Goal: Information Seeking & Learning: Learn about a topic

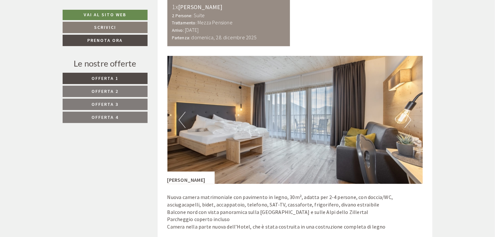
scroll to position [811, 0]
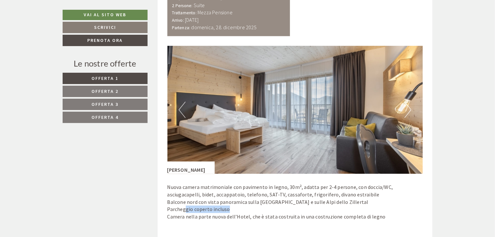
drag, startPoint x: 185, startPoint y: 207, endPoint x: 230, endPoint y: 206, distance: 45.1
click at [230, 206] on p "Nuova camera matrimoniale con pavimento in legno, 30m², adatta per 2-4 persone,…" at bounding box center [295, 205] width 256 height 44
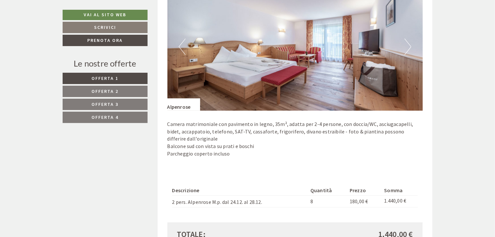
scroll to position [1297, 0]
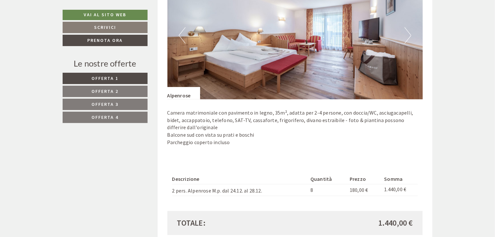
click at [409, 31] on button "Next" at bounding box center [407, 35] width 7 height 16
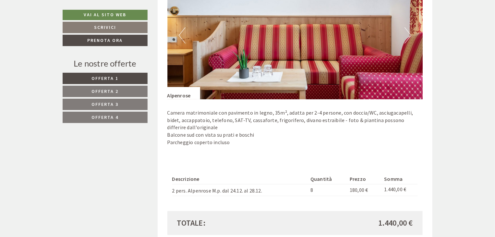
click at [409, 31] on button "Next" at bounding box center [407, 35] width 7 height 16
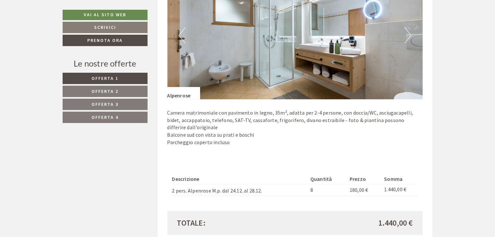
click at [409, 31] on button "Next" at bounding box center [407, 35] width 7 height 16
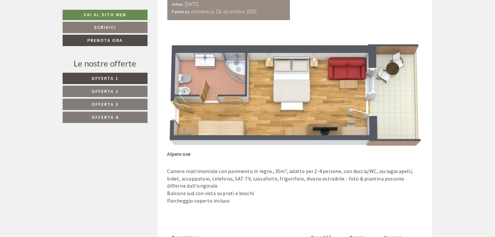
scroll to position [1232, 0]
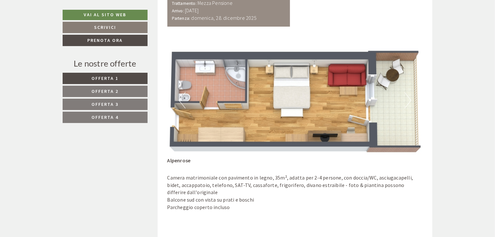
click at [409, 101] on button "Next" at bounding box center [407, 100] width 7 height 16
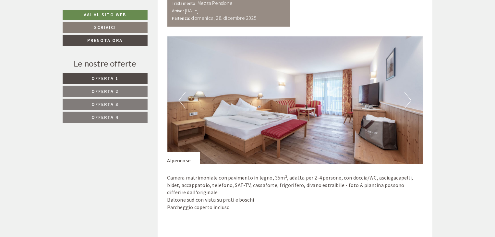
click at [411, 100] on button "Next" at bounding box center [407, 100] width 7 height 16
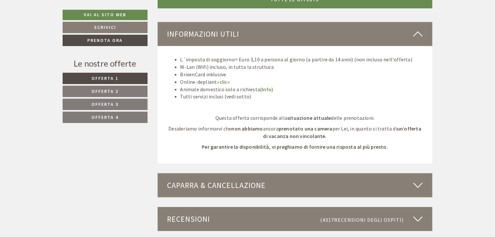
scroll to position [1589, 0]
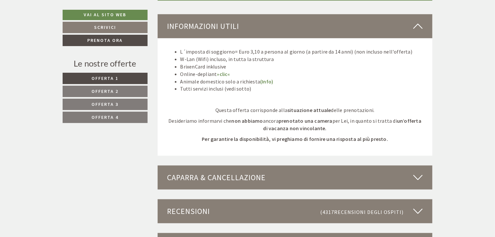
click at [109, 115] on span "Offerta 4" at bounding box center [105, 117] width 27 height 6
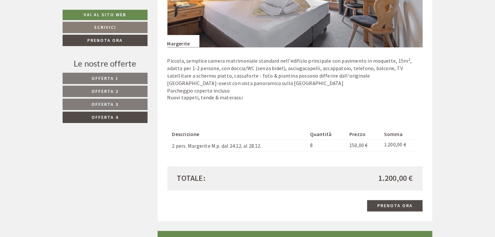
scroll to position [532, 0]
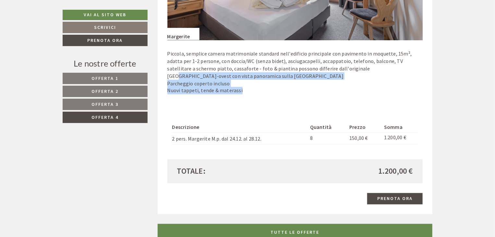
drag, startPoint x: 177, startPoint y: 79, endPoint x: 239, endPoint y: 89, distance: 62.4
click at [239, 89] on p "Piccola, semplice camera matrimoniale standard nell'edificio principale con pav…" at bounding box center [295, 72] width 256 height 44
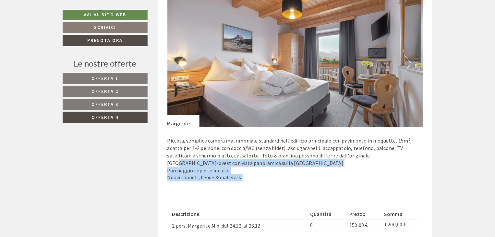
scroll to position [435, 0]
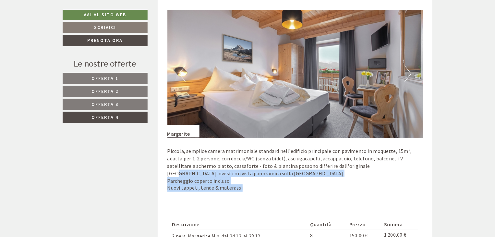
click at [410, 71] on button "Next" at bounding box center [407, 74] width 7 height 16
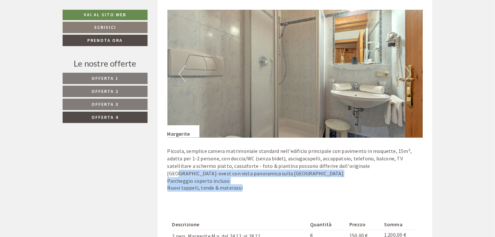
click at [410, 71] on button "Next" at bounding box center [407, 74] width 7 height 16
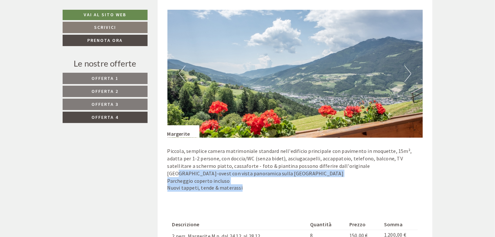
click at [410, 71] on button "Next" at bounding box center [407, 74] width 7 height 16
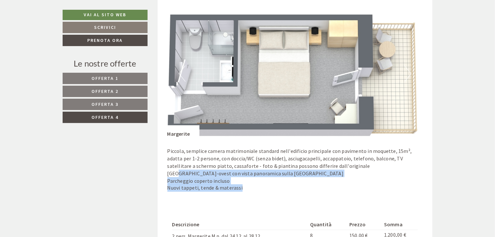
click at [410, 71] on button "Next" at bounding box center [407, 74] width 7 height 16
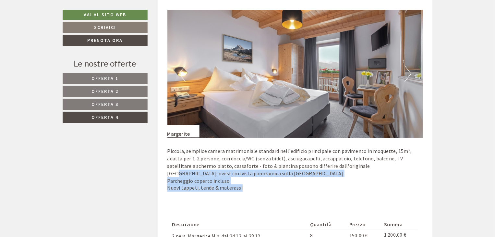
click at [410, 71] on button "Next" at bounding box center [407, 74] width 7 height 16
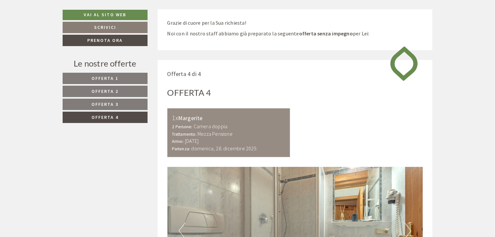
scroll to position [272, 0]
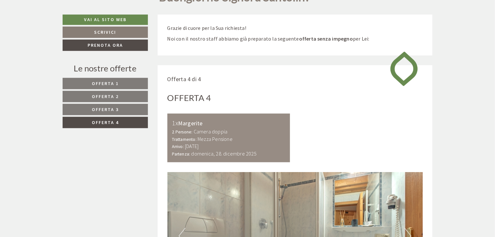
click at [82, 80] on link "Offerta 1" at bounding box center [105, 83] width 85 height 11
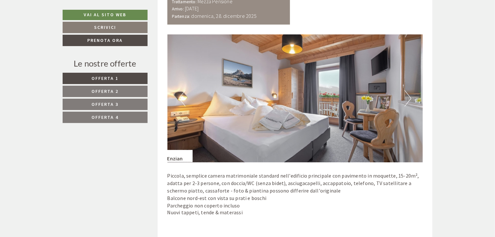
scroll to position [402, 0]
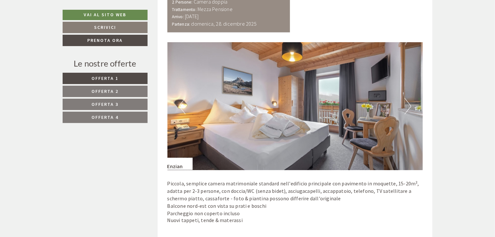
click at [410, 102] on button "Next" at bounding box center [407, 106] width 7 height 16
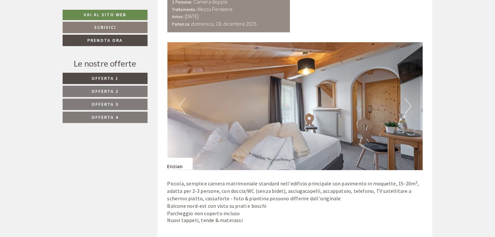
click at [408, 104] on button "Next" at bounding box center [407, 106] width 7 height 16
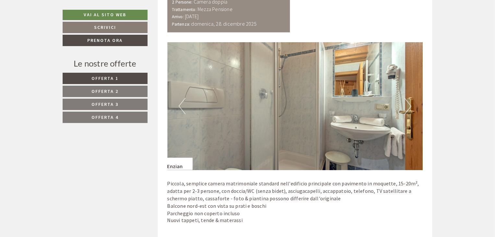
click at [408, 104] on button "Next" at bounding box center [407, 106] width 7 height 16
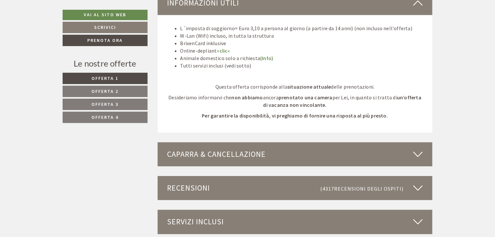
scroll to position [824, 0]
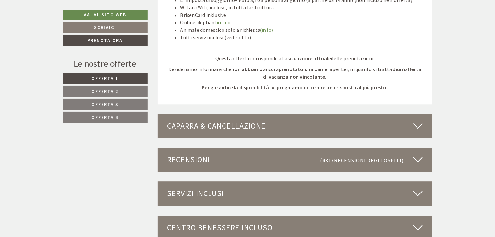
click at [109, 93] on span "Offerta 2" at bounding box center [105, 91] width 27 height 6
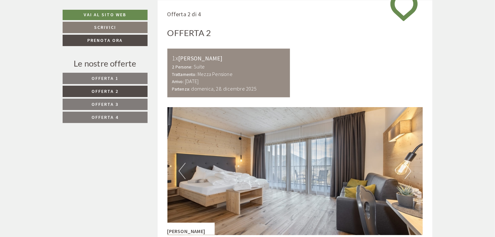
click at [108, 103] on span "Offerta 3" at bounding box center [105, 104] width 27 height 6
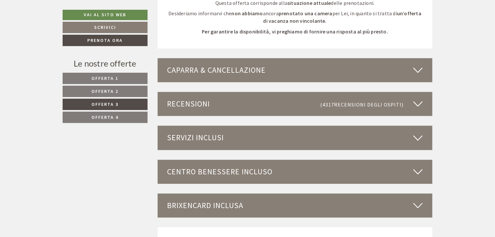
scroll to position [889, 0]
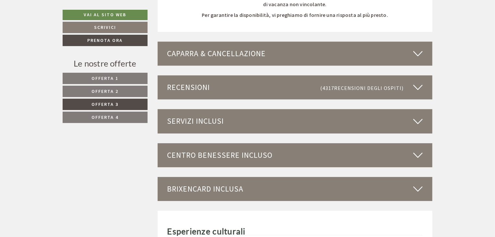
click at [418, 120] on icon at bounding box center [417, 120] width 9 height 11
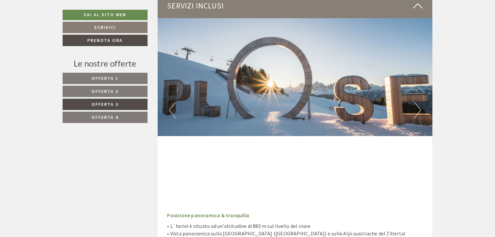
scroll to position [1018, 0]
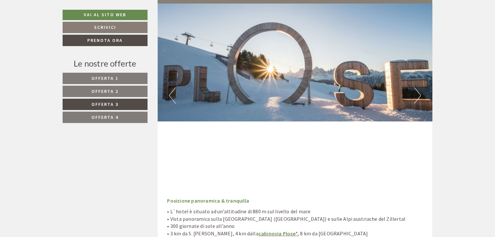
click at [413, 98] on img at bounding box center [295, 63] width 275 height 118
drag, startPoint x: 420, startPoint y: 94, endPoint x: 414, endPoint y: 95, distance: 5.3
click at [419, 95] on button "Next" at bounding box center [417, 95] width 7 height 16
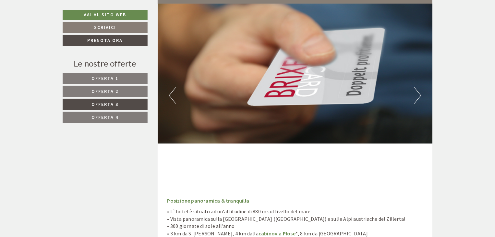
click at [415, 95] on button "Next" at bounding box center [417, 95] width 7 height 16
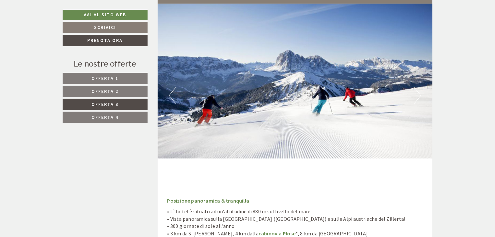
click at [421, 95] on div "Previous Next" at bounding box center [295, 96] width 275 height 184
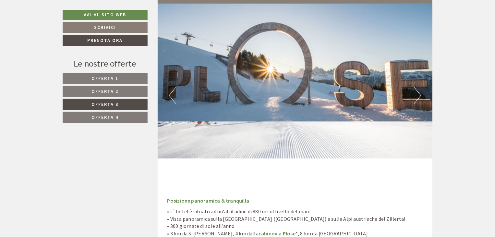
click at [421, 95] on img at bounding box center [295, 63] width 275 height 118
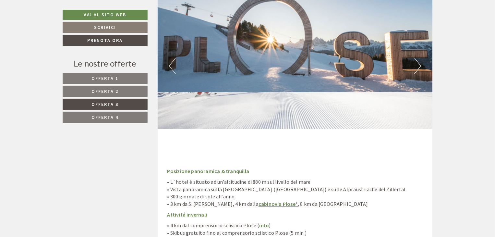
scroll to position [1116, 0]
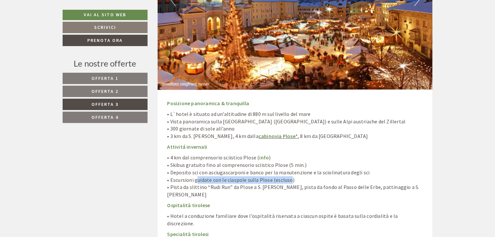
drag, startPoint x: 198, startPoint y: 181, endPoint x: 285, endPoint y: 181, distance: 86.9
click at [285, 181] on p "• 4 km dal comprensorio sciistico Plose ( info ) • Skibus gratuito fino al comp…" at bounding box center [295, 176] width 256 height 44
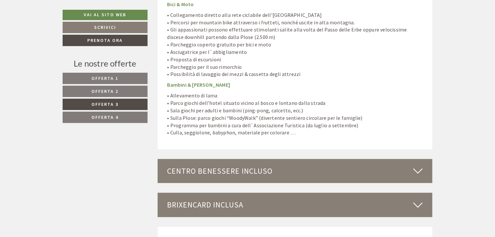
scroll to position [1440, 0]
click at [412, 159] on div "Centro benessere incluso" at bounding box center [295, 171] width 275 height 24
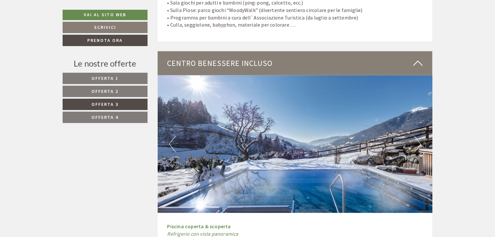
scroll to position [1570, 0]
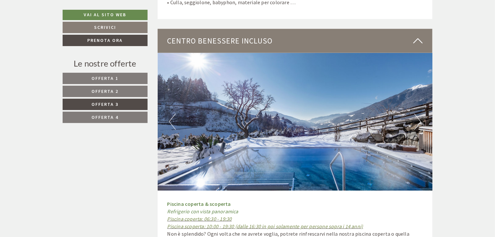
click at [419, 114] on button "Next" at bounding box center [417, 122] width 7 height 16
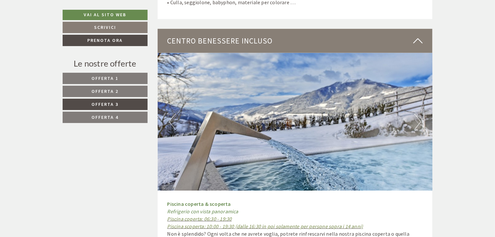
click at [419, 114] on button "Next" at bounding box center [417, 122] width 7 height 16
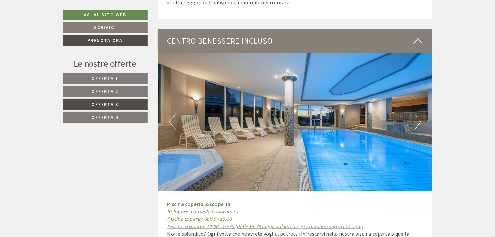
click at [419, 114] on button "Next" at bounding box center [417, 122] width 7 height 16
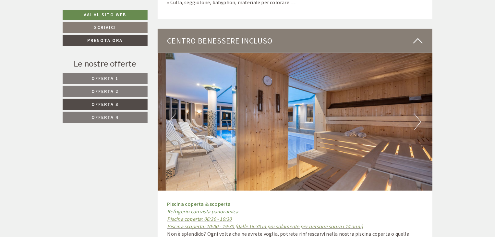
click at [419, 114] on button "Next" at bounding box center [417, 122] width 7 height 16
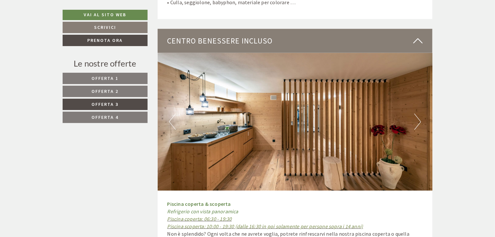
click at [419, 114] on button "Next" at bounding box center [417, 122] width 7 height 16
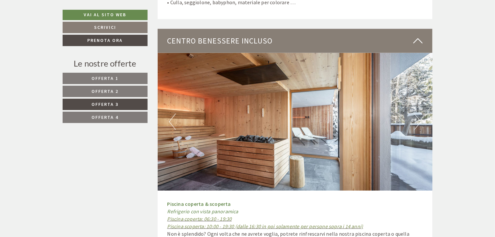
click at [419, 114] on button "Next" at bounding box center [417, 122] width 7 height 16
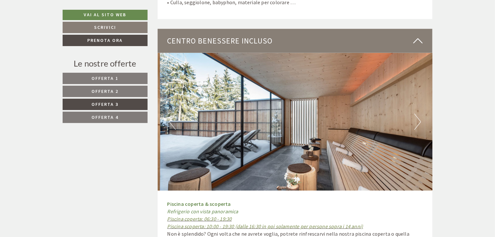
click at [419, 114] on button "Next" at bounding box center [417, 122] width 7 height 16
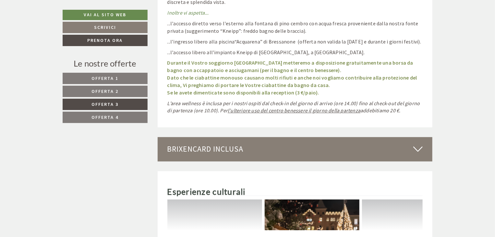
scroll to position [2024, 0]
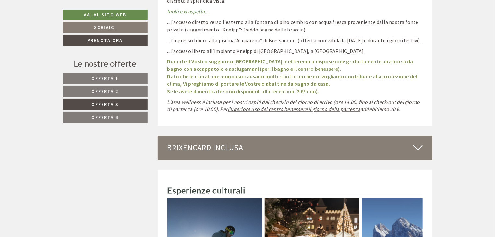
click at [415, 142] on icon at bounding box center [417, 147] width 9 height 11
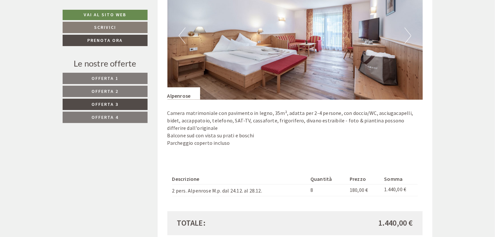
scroll to position [357, 0]
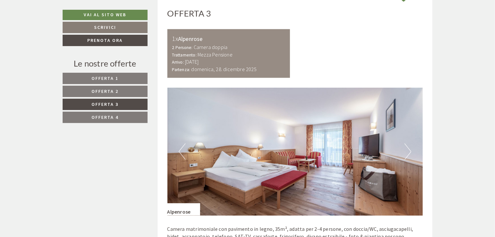
click at [102, 116] on span "Offerta 4" at bounding box center [105, 117] width 27 height 6
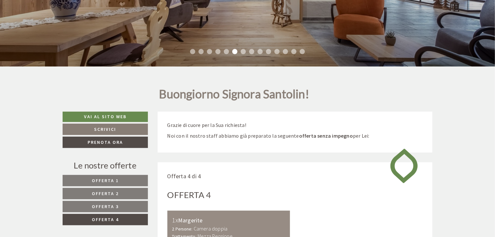
scroll to position [272, 0]
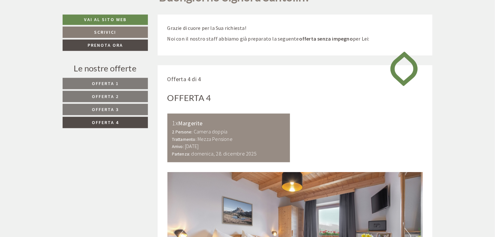
click at [100, 110] on span "Offerta 3" at bounding box center [105, 109] width 27 height 6
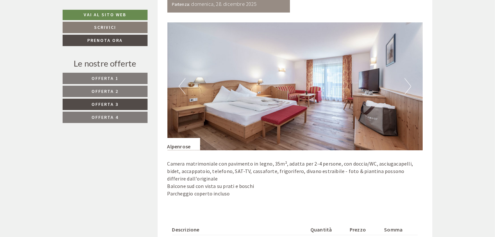
scroll to position [499, 0]
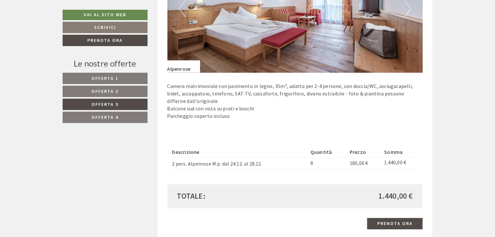
click at [101, 114] on span "Offerta 4" at bounding box center [105, 117] width 27 height 6
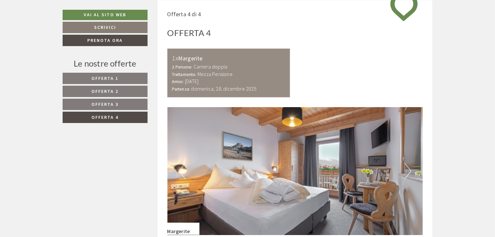
click at [122, 104] on link "Offerta 3" at bounding box center [105, 104] width 85 height 11
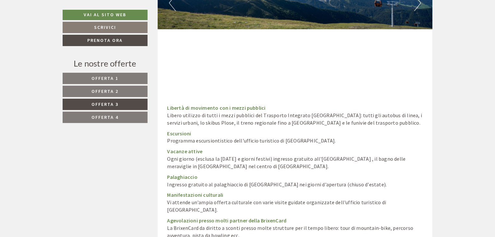
scroll to position [2315, 0]
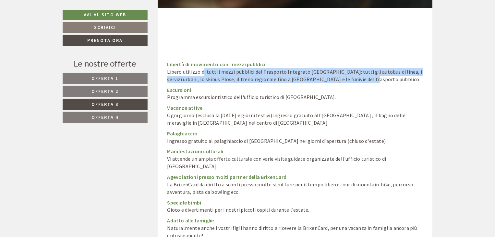
drag, startPoint x: 200, startPoint y: 48, endPoint x: 350, endPoint y: 60, distance: 150.3
click at [350, 61] on p "Libertà di movimento con i mezzi pubblici Libero utilizzo di tutti i mezzi pubb…" at bounding box center [295, 72] width 256 height 22
